Goal: Information Seeking & Learning: Learn about a topic

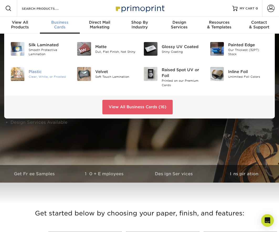
click at [39, 71] on div "Plastic" at bounding box center [49, 72] width 40 height 6
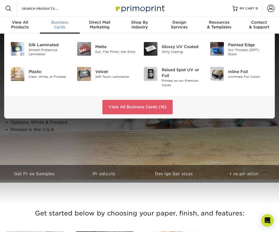
click at [59, 26] on div "Business Cards" at bounding box center [60, 24] width 40 height 9
click at [100, 75] on div "Soft Touch Lamination" at bounding box center [115, 77] width 40 height 4
